Goal: Information Seeking & Learning: Find contact information

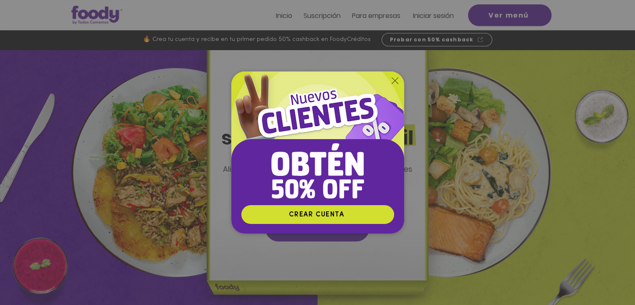
click at [396, 81] on icon "Volver al sitio" at bounding box center [395, 80] width 7 height 7
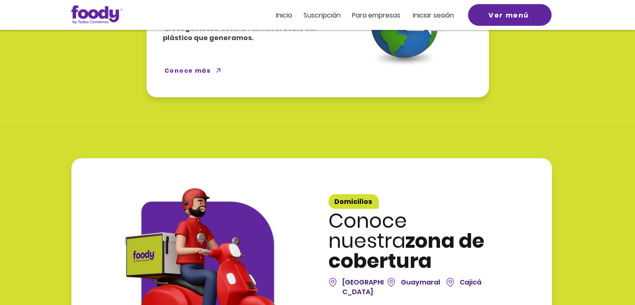
scroll to position [2041, 0]
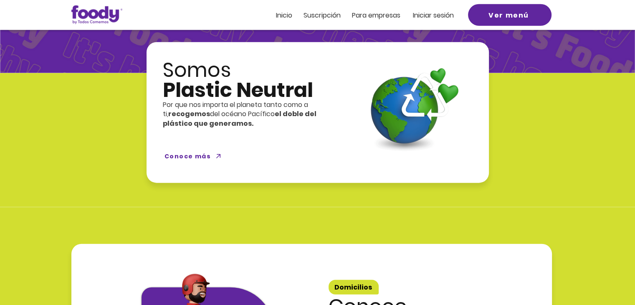
click at [285, 17] on span "Inicio" at bounding box center [284, 15] width 16 height 10
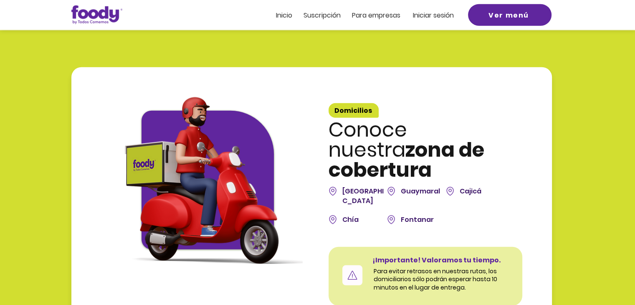
scroll to position [2877, 0]
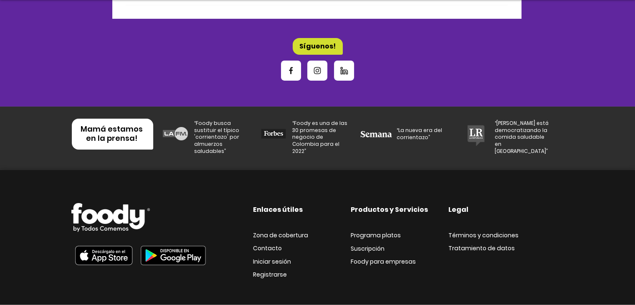
click at [259, 244] on span "Contacto" at bounding box center [267, 248] width 29 height 8
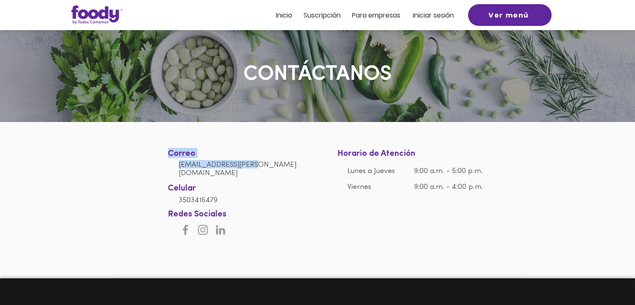
drag, startPoint x: 261, startPoint y: 167, endPoint x: 178, endPoint y: 167, distance: 82.7
click at [178, 167] on section "Correo [EMAIL_ADDRESS][PERSON_NAME][DOMAIN_NAME] Celular [PHONE_NUMBER] Horario…" at bounding box center [317, 179] width 635 height 114
copy section "Correo [EMAIL_ADDRESS][PERSON_NAME][DOMAIN_NAME]"
click at [267, 174] on div at bounding box center [317, 179] width 635 height 114
drag, startPoint x: 264, startPoint y: 169, endPoint x: 180, endPoint y: 165, distance: 84.0
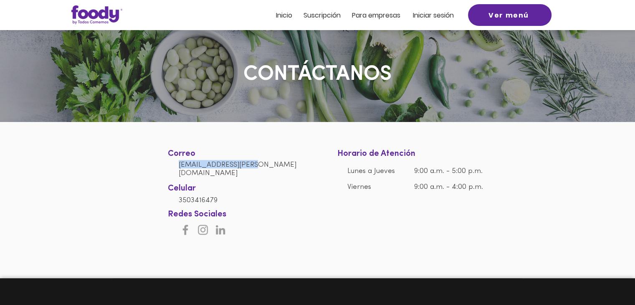
click at [180, 165] on h6 "[EMAIL_ADDRESS][PERSON_NAME][DOMAIN_NAME]" at bounding box center [242, 168] width 127 height 17
copy link "[EMAIL_ADDRESS][PERSON_NAME][DOMAIN_NAME]"
drag, startPoint x: 223, startPoint y: 199, endPoint x: 180, endPoint y: 195, distance: 43.2
click at [180, 195] on h6 "3503416479" at bounding box center [242, 199] width 127 height 8
copy span "3503416479"
